Goal: Find specific page/section

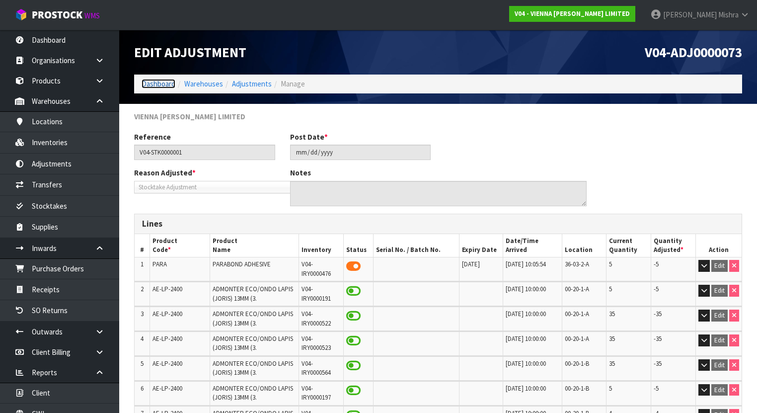
click at [155, 85] on link "Dashboard" at bounding box center [159, 83] width 34 height 9
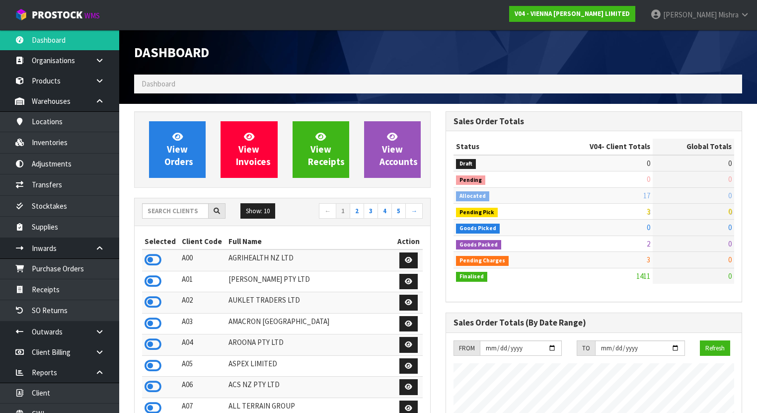
scroll to position [856, 311]
click at [165, 209] on input "text" at bounding box center [175, 210] width 67 height 15
type input "S02"
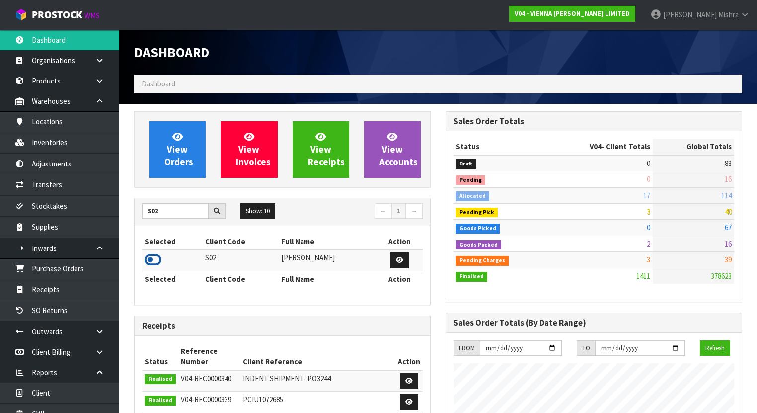
click at [155, 254] on icon at bounding box center [153, 259] width 17 height 15
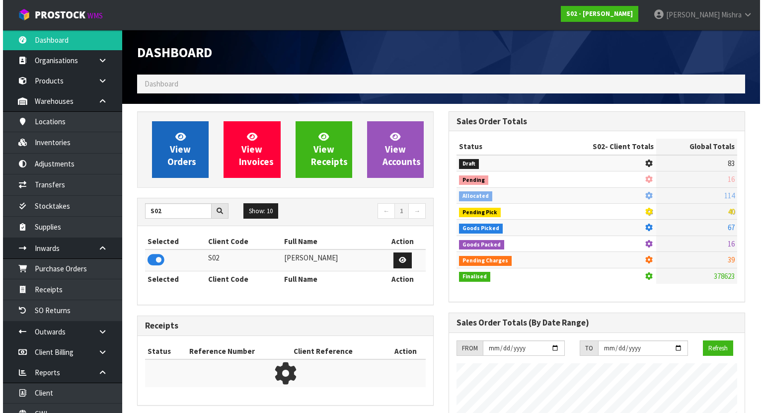
scroll to position [792, 311]
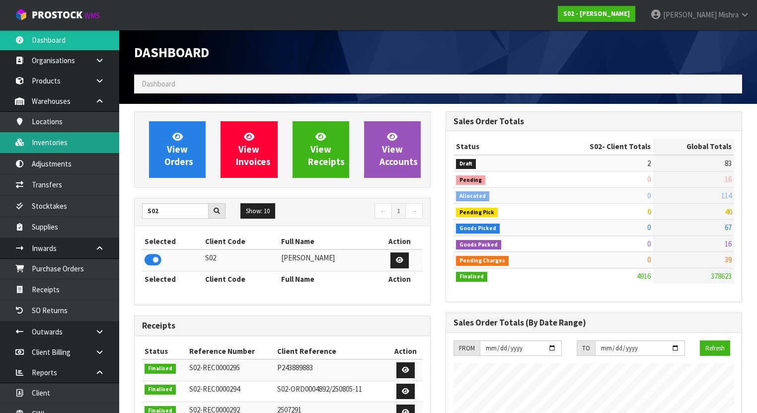
click at [91, 140] on link "Inventories" at bounding box center [59, 142] width 119 height 20
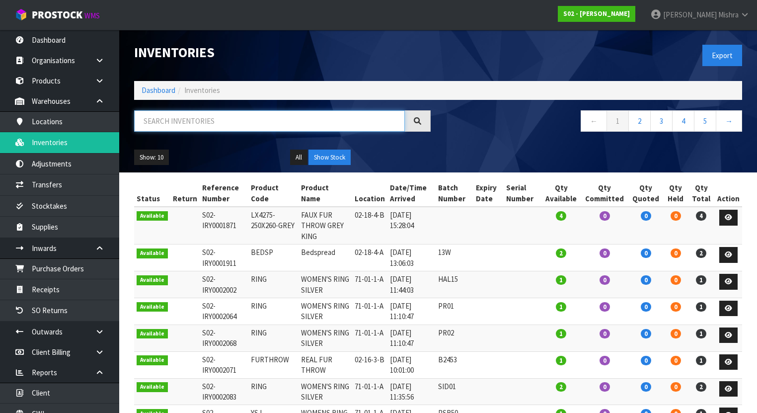
click at [209, 120] on input "text" at bounding box center [269, 120] width 271 height 21
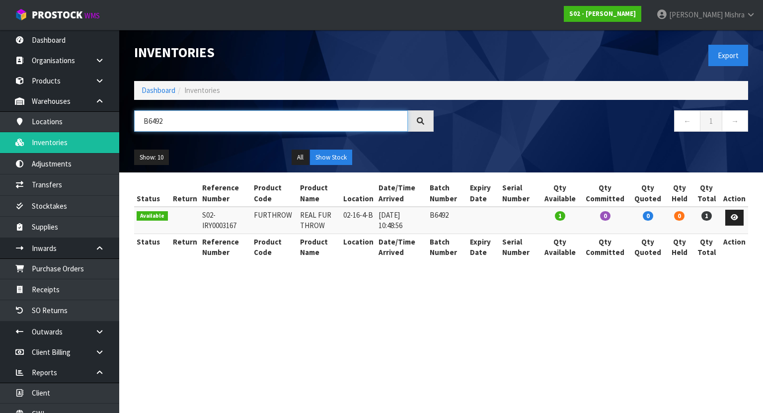
click at [223, 127] on input "B6492" at bounding box center [271, 120] width 274 height 21
click at [170, 117] on input "B6493" at bounding box center [271, 120] width 274 height 21
type input "B6494"
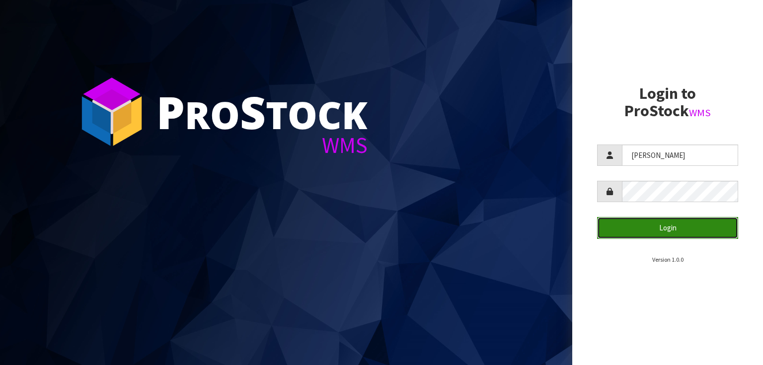
click at [691, 223] on button "Login" at bounding box center [667, 227] width 141 height 21
